Goal: Manage account settings

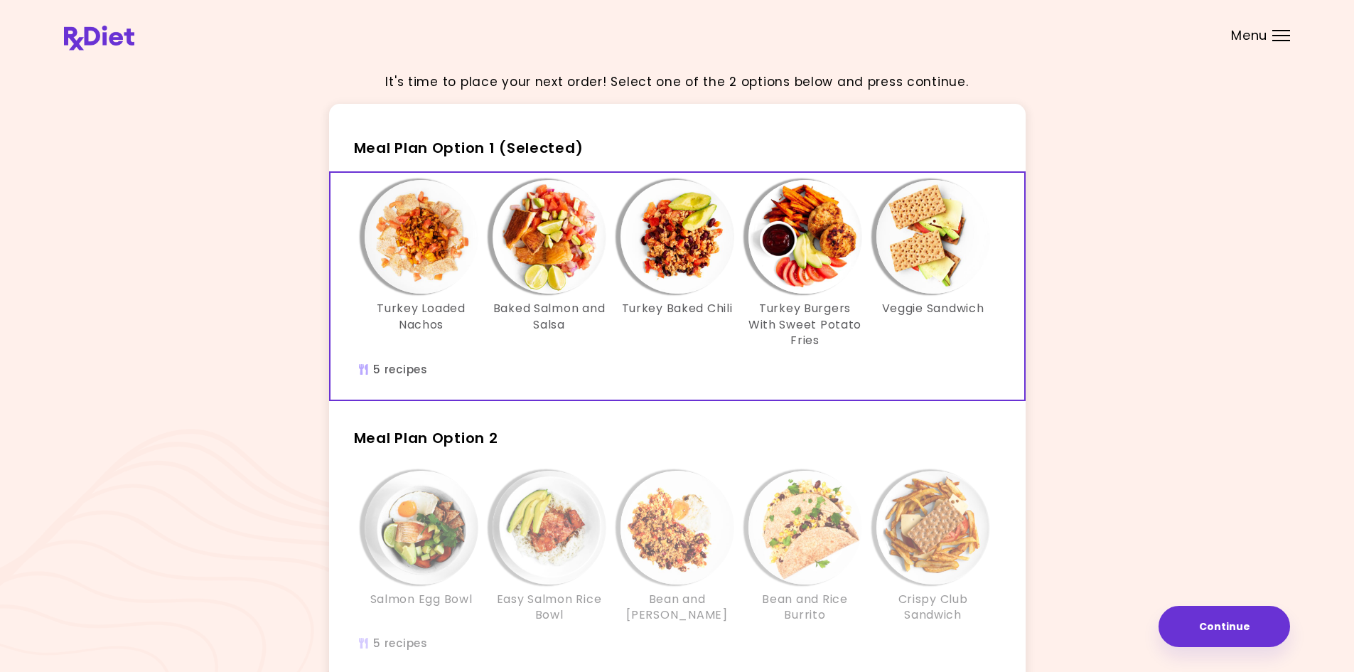
click at [1189, 226] on div "It's time to place your next order! Select one of the 2 options below and press…" at bounding box center [677, 414] width 1226 height 709
click at [1281, 322] on div "It's time to place your next order! Select one of the 2 options below and press…" at bounding box center [677, 414] width 1226 height 709
click at [1240, 30] on span "Menu" at bounding box center [1249, 35] width 36 height 13
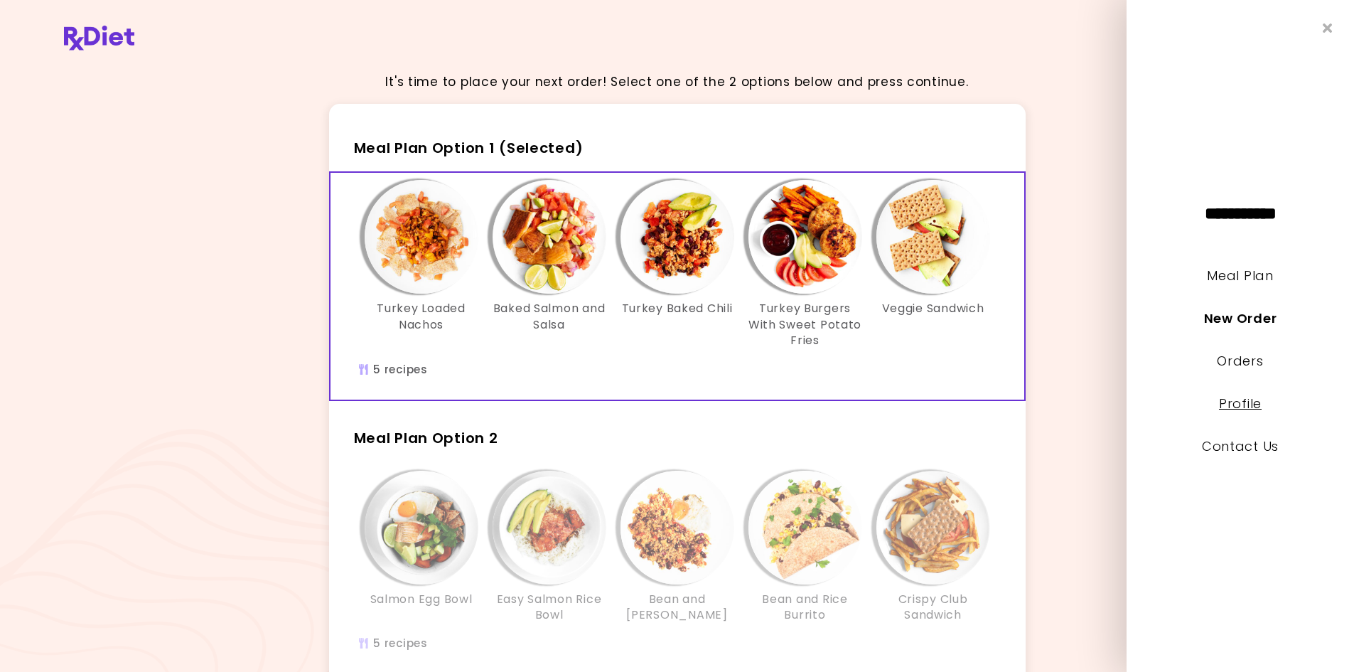
click at [1245, 406] on link "Profile" at bounding box center [1240, 404] width 43 height 18
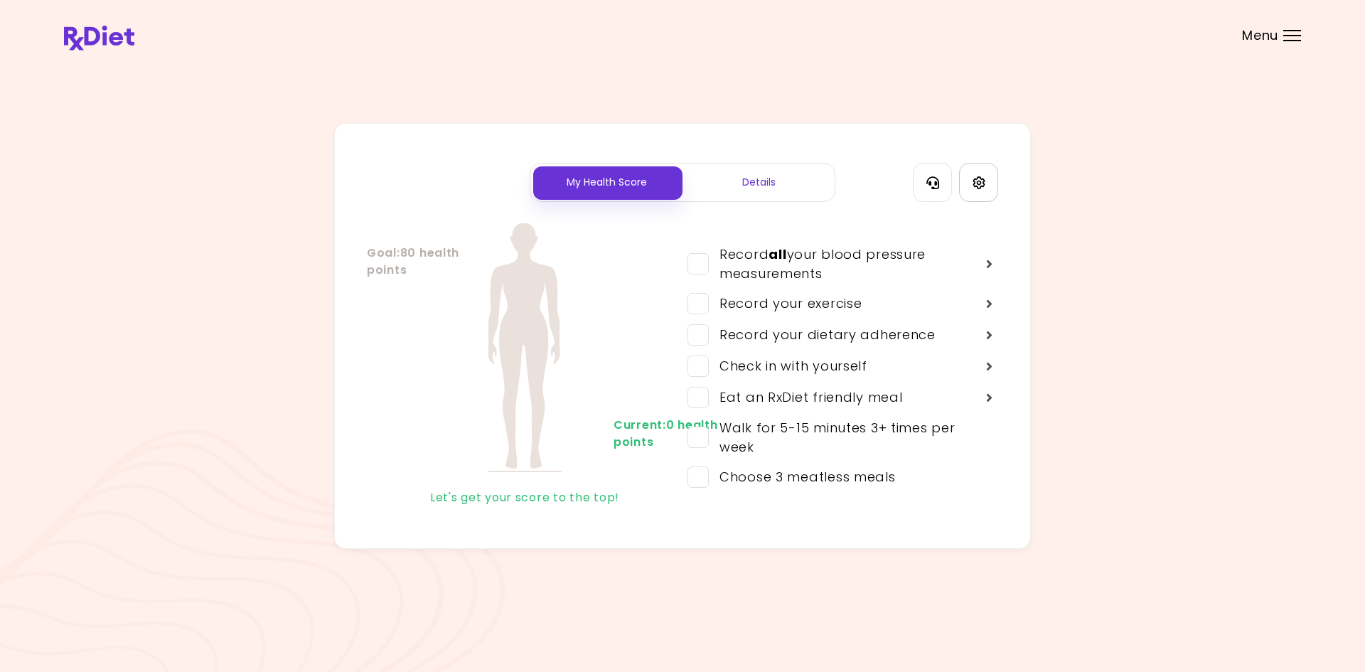
click at [980, 190] on link "Settings" at bounding box center [978, 182] width 39 height 39
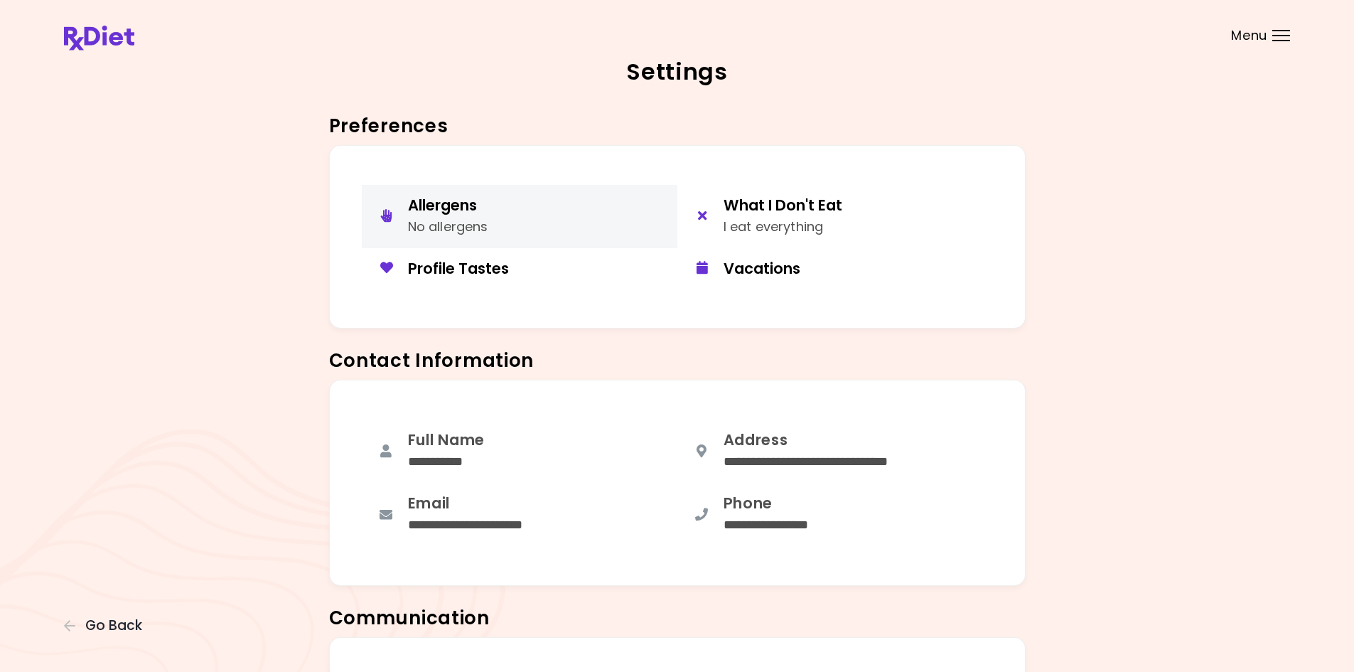
click at [510, 237] on button "Allergens No allergens" at bounding box center [520, 216] width 316 height 63
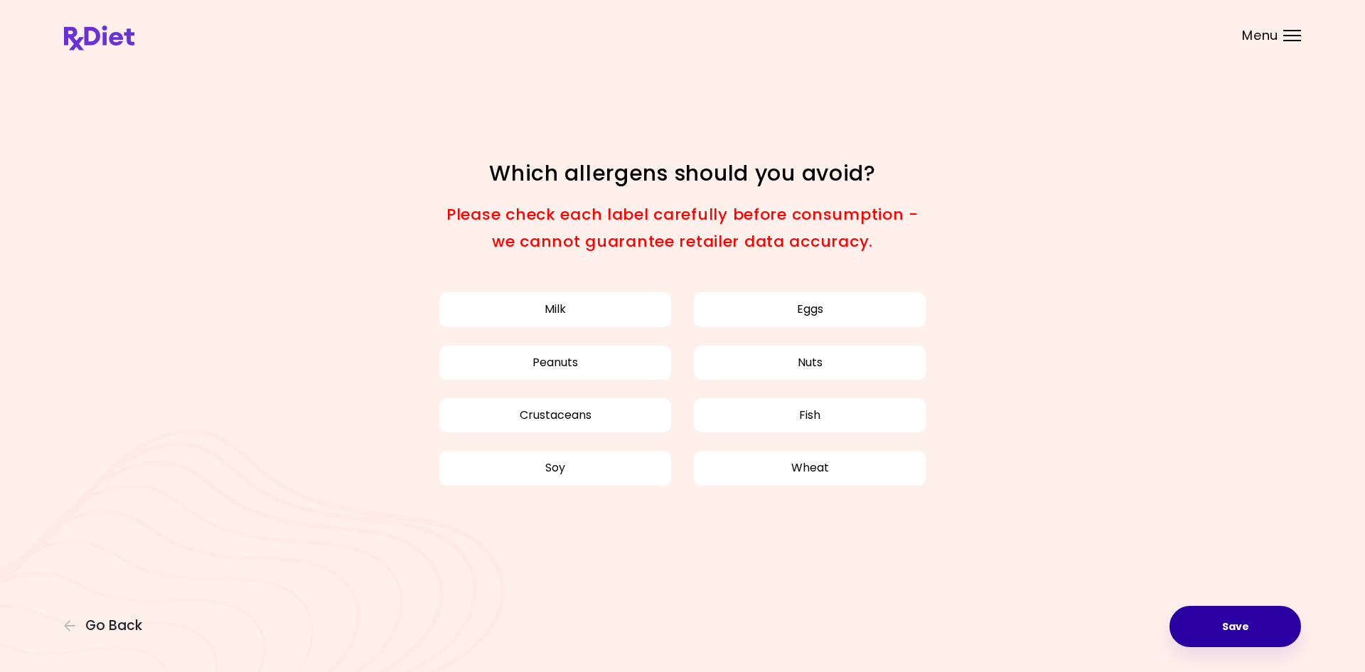
click at [1217, 615] on button "Save" at bounding box center [1235, 626] width 132 height 41
